Goal: Communication & Community: Answer question/provide support

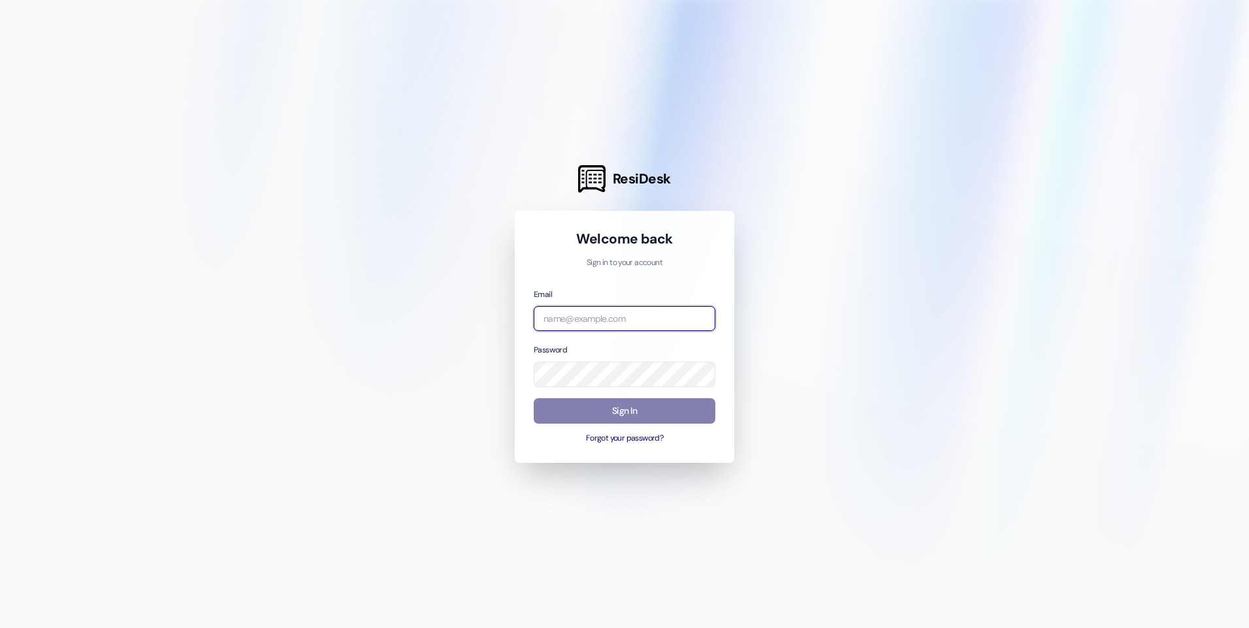
click at [569, 315] on input "email" at bounding box center [625, 318] width 182 height 25
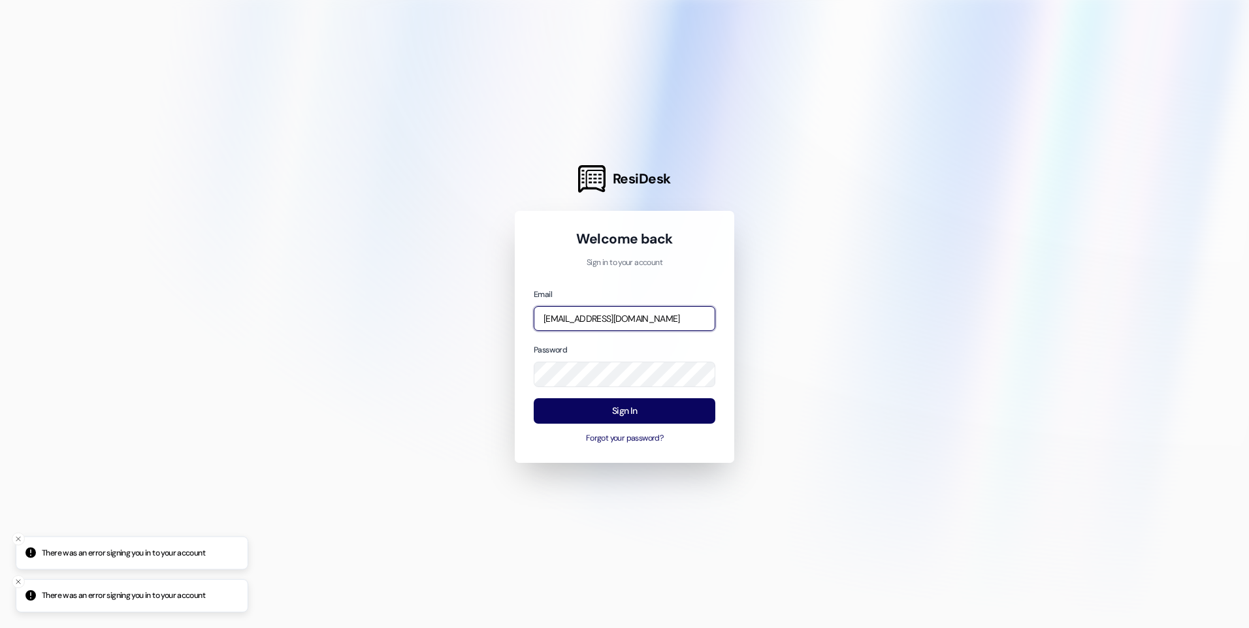
click at [669, 313] on input "[EMAIL_ADDRESS][DOMAIN_NAME]" at bounding box center [625, 318] width 182 height 25
drag, startPoint x: 658, startPoint y: 320, endPoint x: 491, endPoint y: 321, distance: 166.6
click at [491, 321] on div "ResiDesk Welcome back Sign in to your account Email [EMAIL_ADDRESS][DOMAIN_NAME…" at bounding box center [624, 314] width 1249 height 628
type input "k"
type input "[PERSON_NAME][EMAIL_ADDRESS][DOMAIN_NAME]"
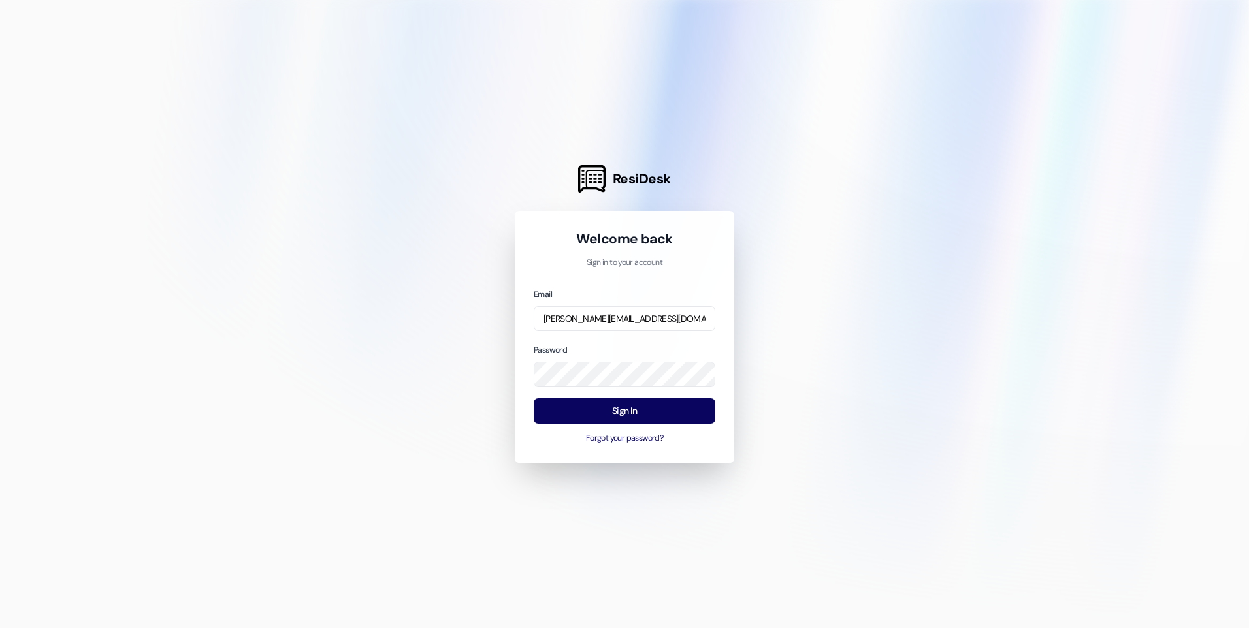
click at [639, 425] on div "Sign In Forgot your password?" at bounding box center [625, 421] width 182 height 46
click at [643, 420] on button "Sign In" at bounding box center [625, 410] width 182 height 25
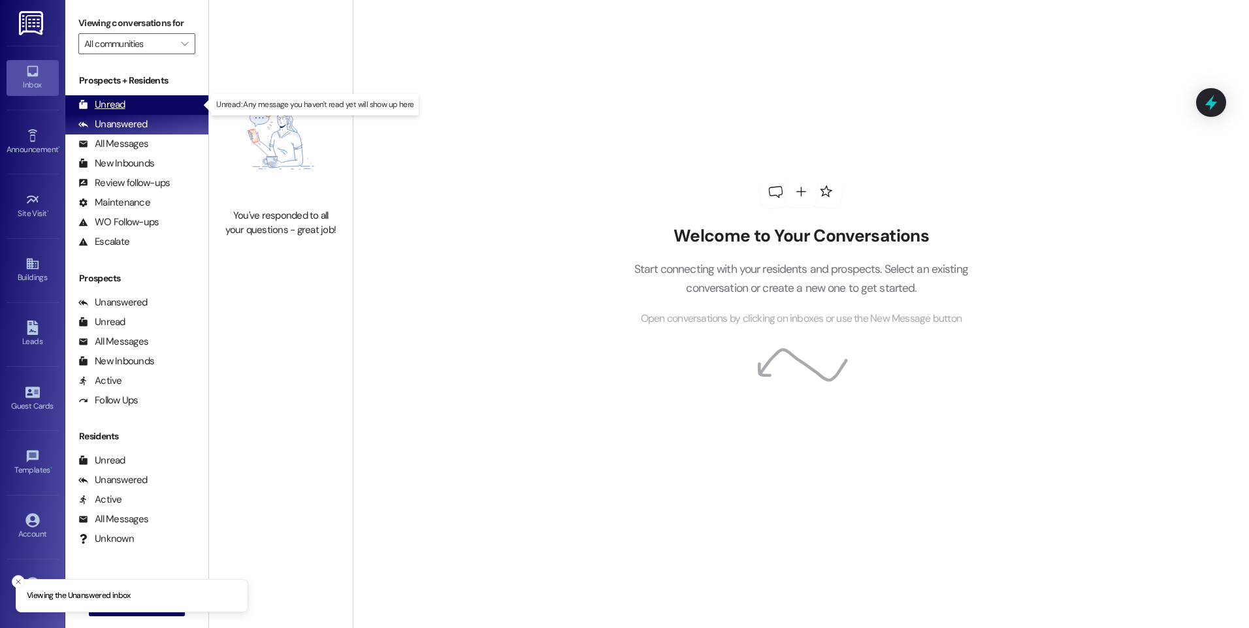
click at [126, 101] on div "Unread (0)" at bounding box center [136, 105] width 143 height 20
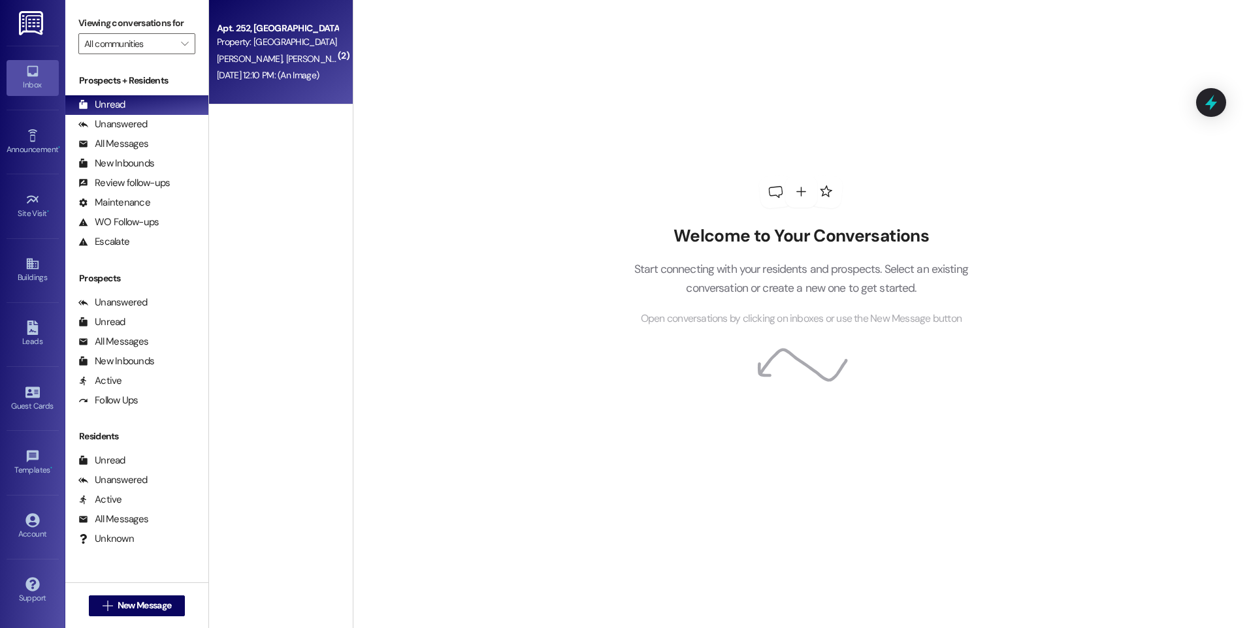
click at [304, 66] on div "[PERSON_NAME] [PERSON_NAME]" at bounding box center [277, 59] width 123 height 16
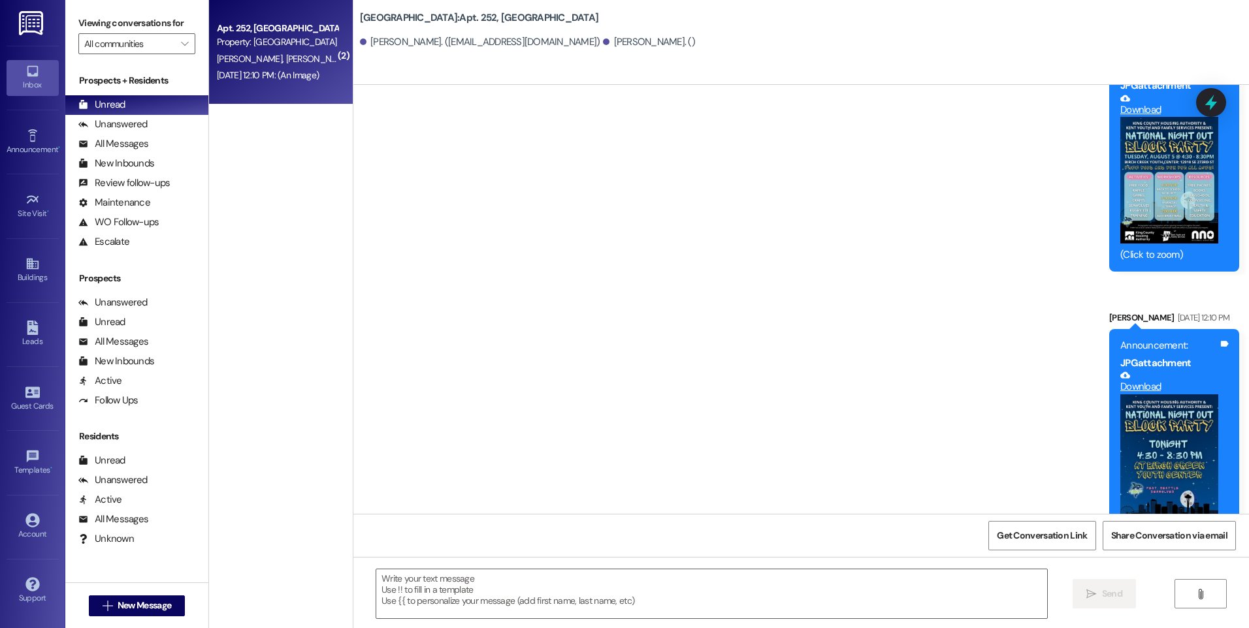
scroll to position [16862, 0]
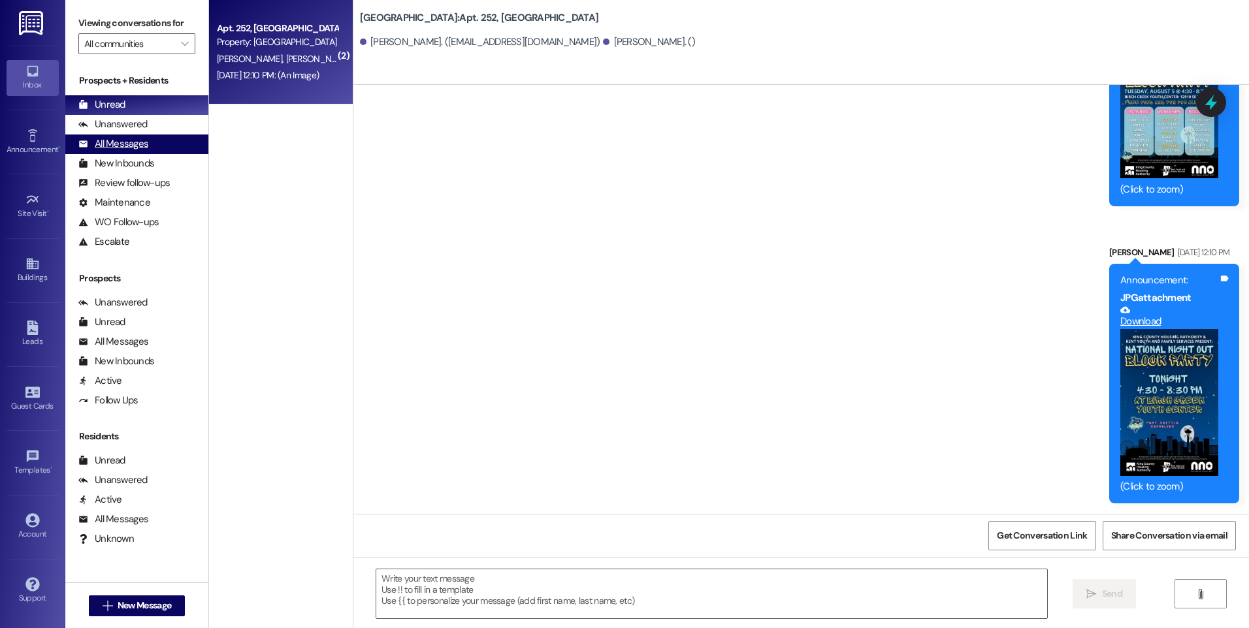
click at [129, 147] on div "All Messages" at bounding box center [113, 144] width 70 height 14
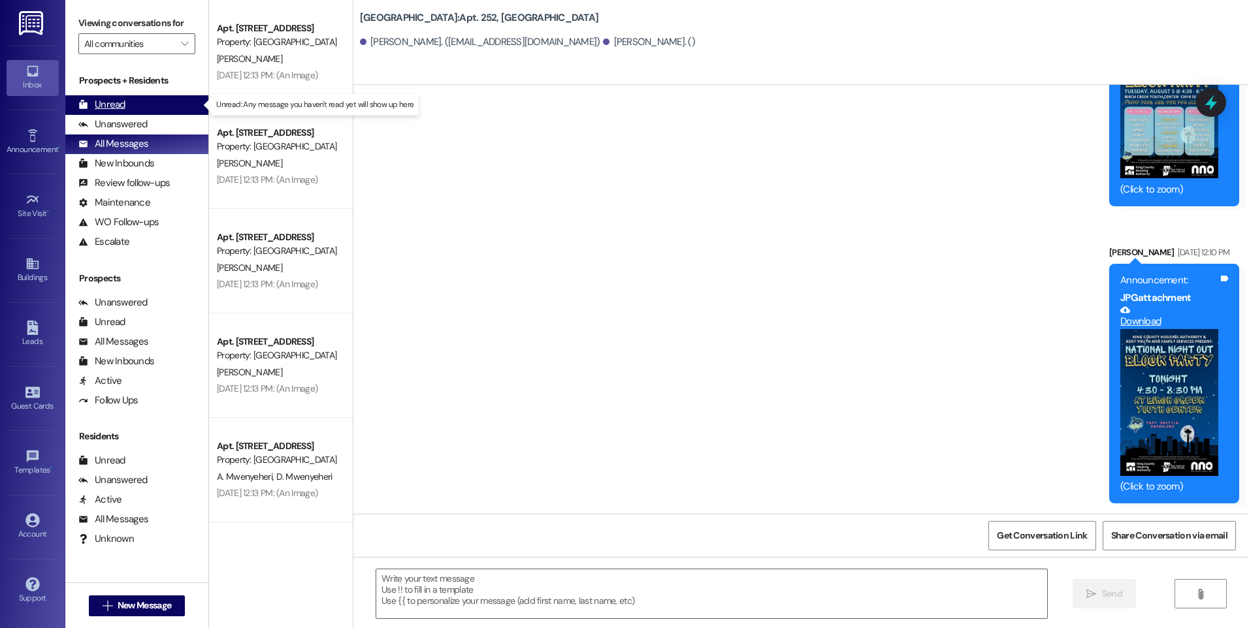
click at [138, 101] on div "Unread (0)" at bounding box center [136, 105] width 143 height 20
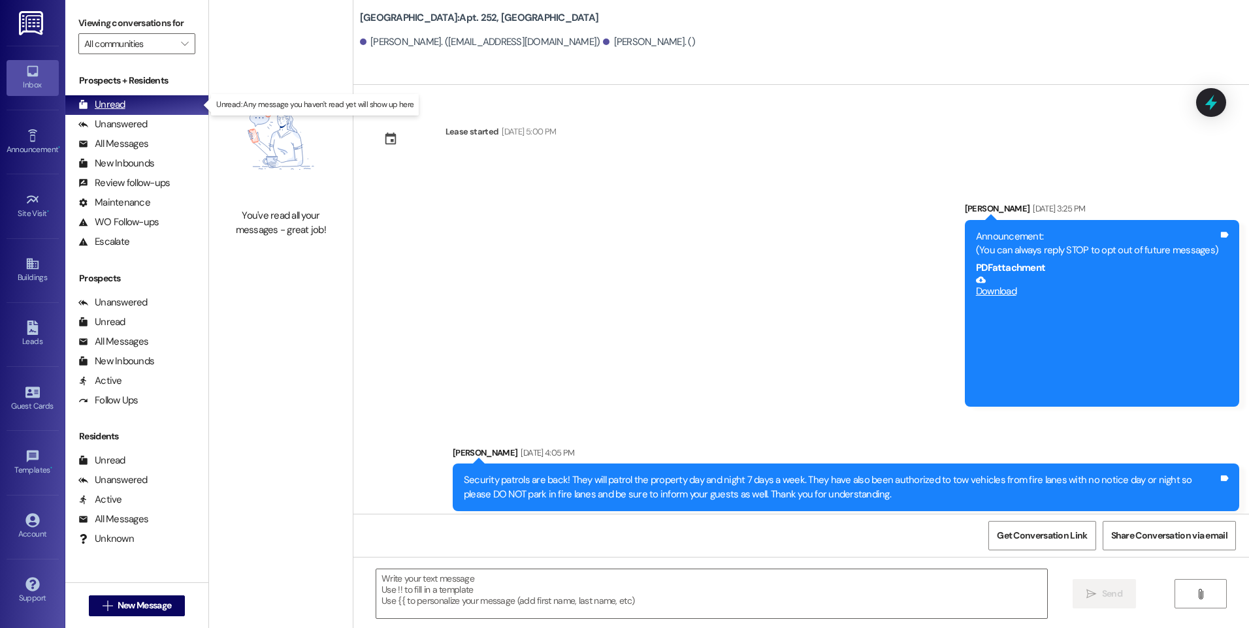
scroll to position [15120, 0]
